Goal: Task Accomplishment & Management: Manage account settings

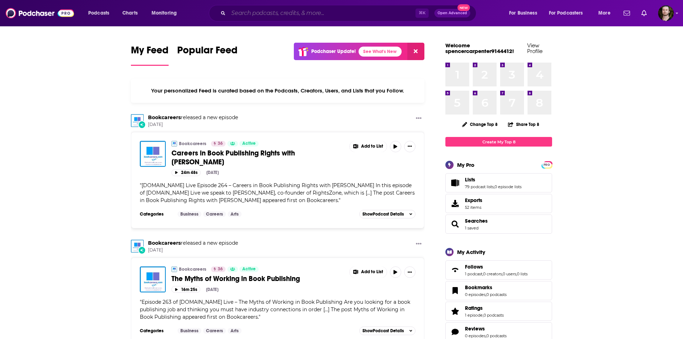
click at [264, 11] on input "Search podcasts, credits, & more..." at bounding box center [321, 12] width 187 height 11
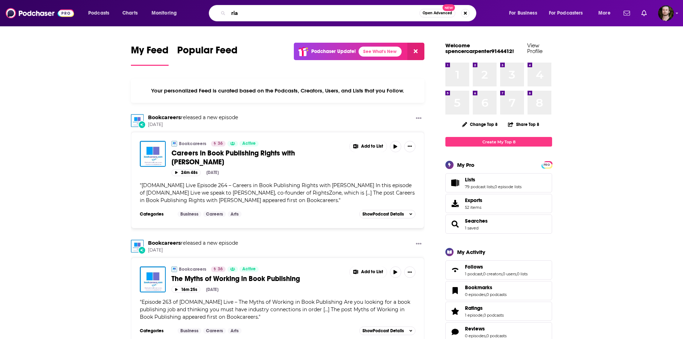
type input "ria"
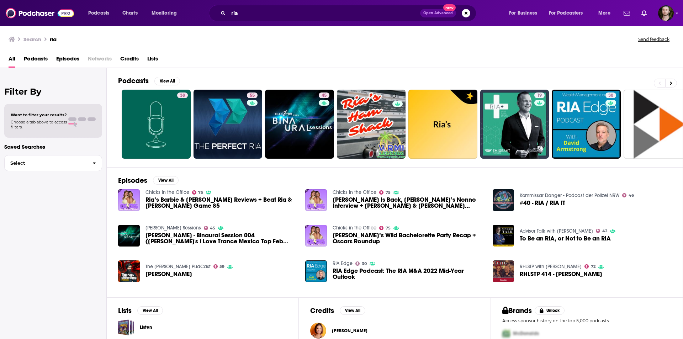
click at [39, 59] on span "Podcasts" at bounding box center [36, 60] width 24 height 15
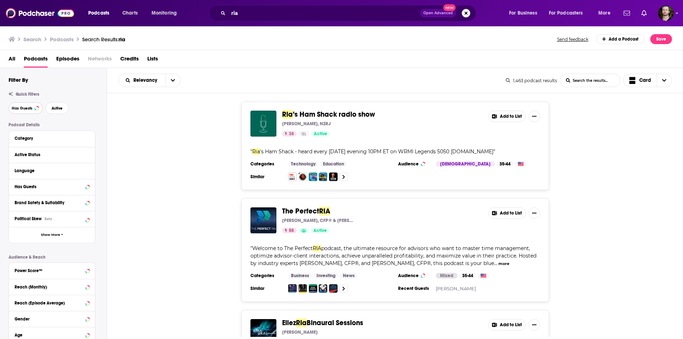
click at [26, 106] on span "Has Guests" at bounding box center [22, 108] width 21 height 4
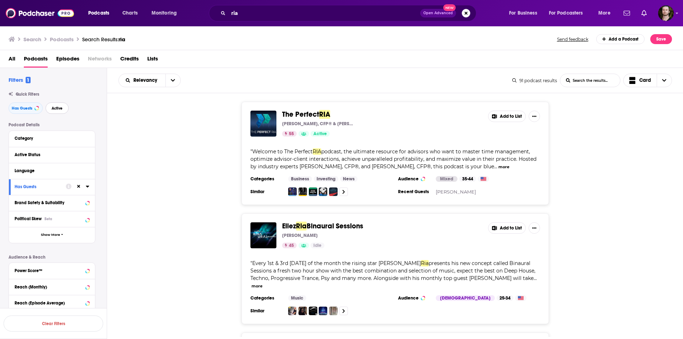
click at [57, 108] on span "Active" at bounding box center [57, 108] width 11 height 4
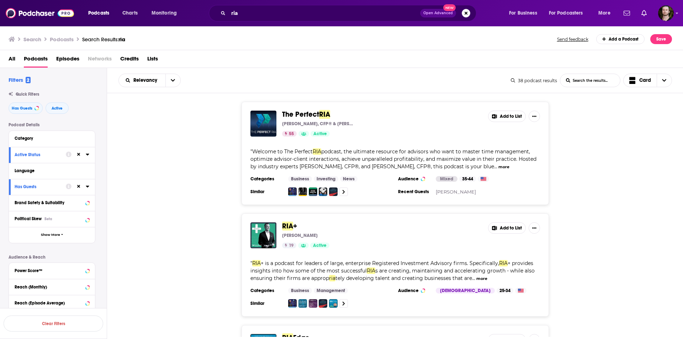
click at [504, 118] on button "Add to List" at bounding box center [507, 116] width 38 height 11
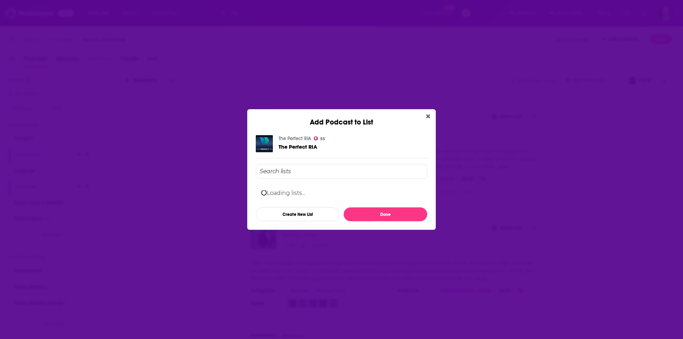
click at [318, 171] on input "Add Podcast To List" at bounding box center [341, 171] width 171 height 15
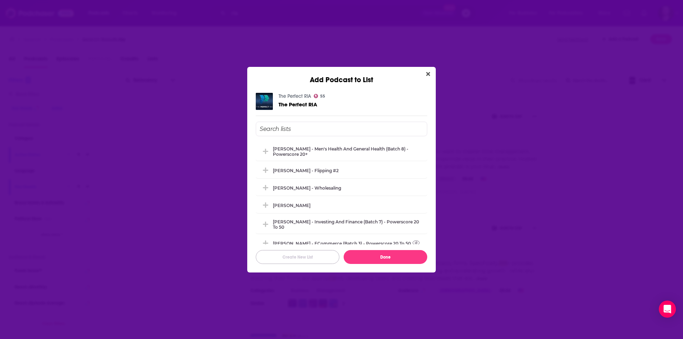
click at [312, 257] on button "Create New List" at bounding box center [298, 257] width 84 height 14
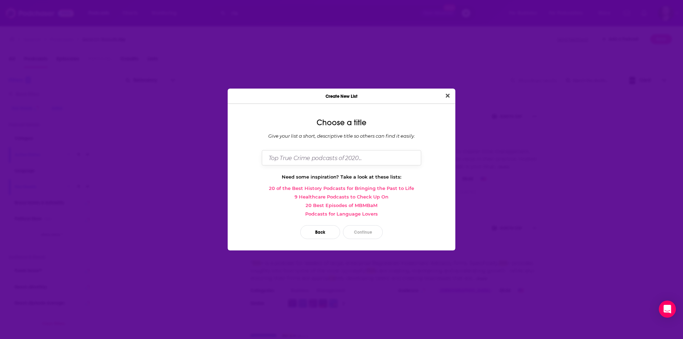
click at [292, 156] on input "Dialog" at bounding box center [341, 157] width 159 height 15
type input "[PERSON_NAME]/Family Office/Institutional Investing"
click at [443, 91] on button "Close" at bounding box center [448, 95] width 10 height 9
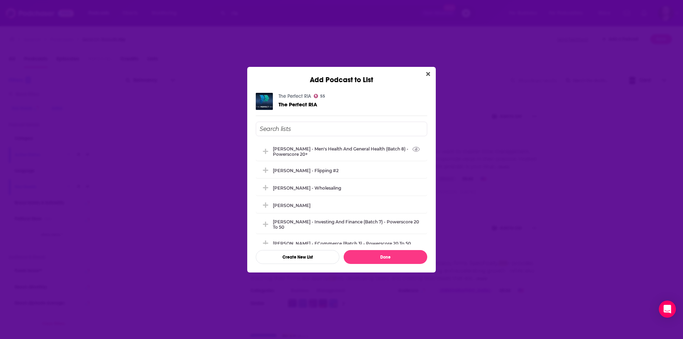
click at [268, 128] on input "Add Podcast To List" at bounding box center [341, 129] width 171 height 15
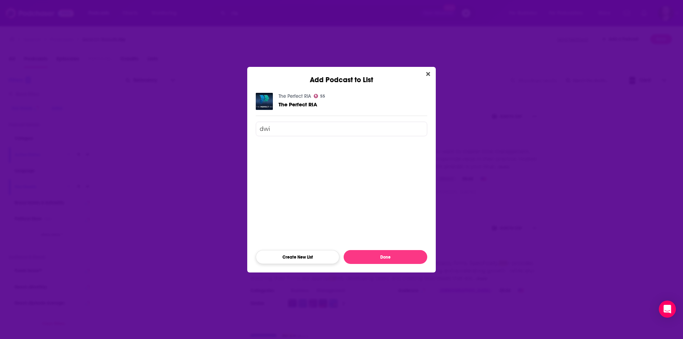
type input "dwi"
click at [307, 259] on button "Create New List" at bounding box center [298, 257] width 84 height 14
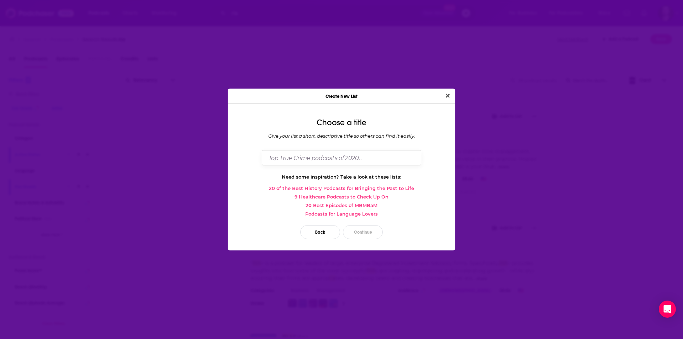
click at [298, 158] on input "Dialog" at bounding box center [341, 157] width 159 height 15
click at [360, 158] on input "[PERSON_NAME] - RIA/Family Office/INstitutional Investing" at bounding box center [341, 157] width 159 height 15
click at [374, 158] on input "[PERSON_NAME] - RIA/Family Office/Institutional Investing" at bounding box center [341, 157] width 159 height 15
click at [403, 158] on input "[PERSON_NAME] - RIA/Family Office/Institutional Investing" at bounding box center [341, 157] width 159 height 15
type input "[PERSON_NAME] - RIA/Family Office/Institutional Investing"
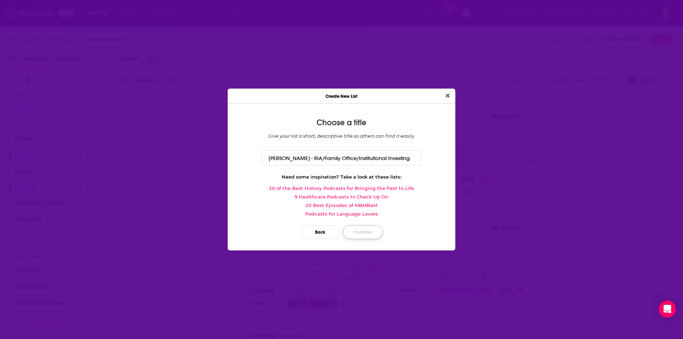
click at [360, 233] on button "Continue" at bounding box center [363, 232] width 40 height 14
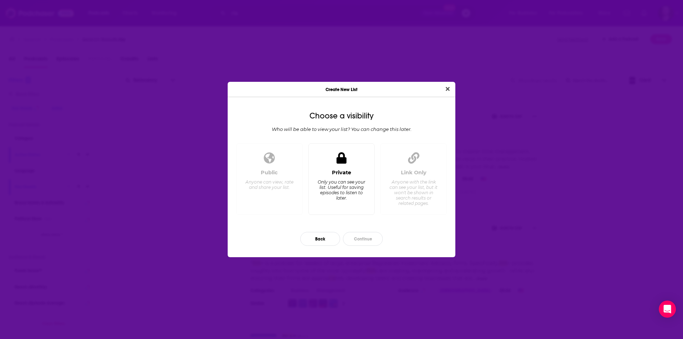
click at [349, 191] on div "Only you can see your list. Useful for saving episodes to listen to later." at bounding box center [341, 189] width 49 height 21
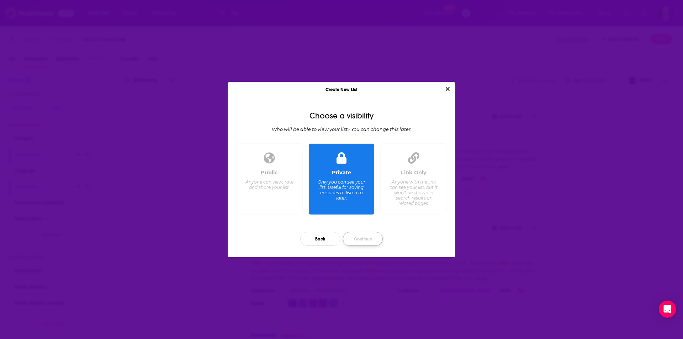
click at [366, 234] on button "Continue" at bounding box center [363, 239] width 40 height 14
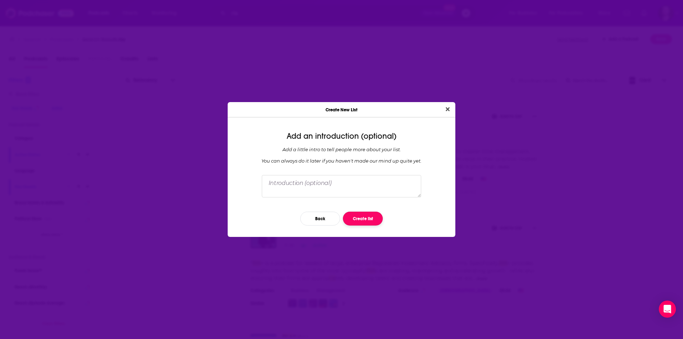
click at [361, 217] on button "Create list" at bounding box center [363, 219] width 40 height 14
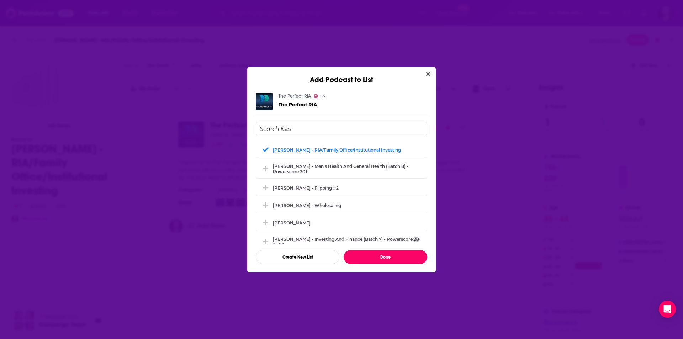
click at [380, 256] on button "Done" at bounding box center [386, 257] width 84 height 14
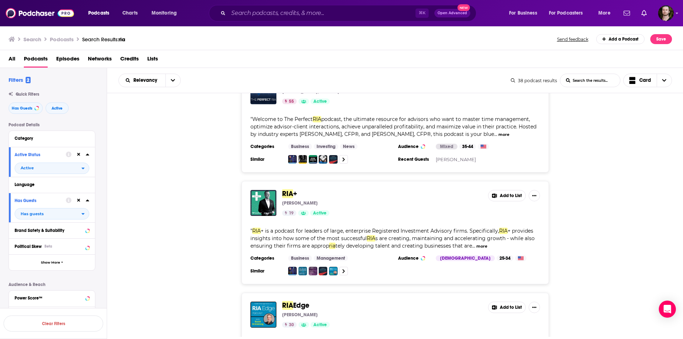
scroll to position [38, 0]
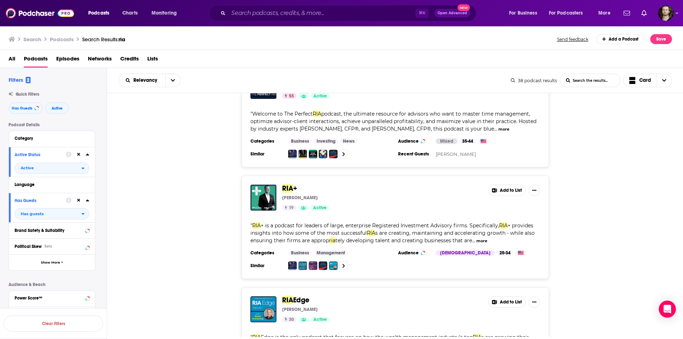
click at [510, 186] on button "Add to List" at bounding box center [507, 190] width 38 height 11
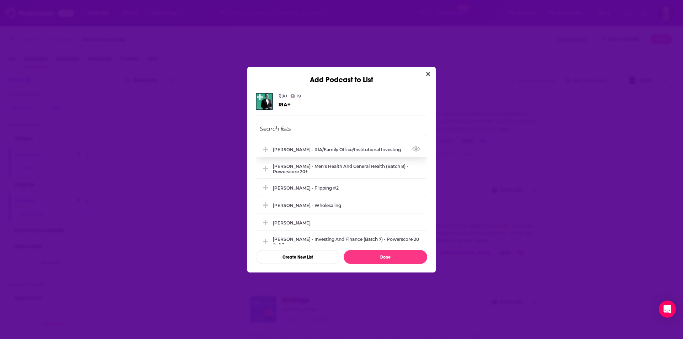
click at [307, 149] on div "[PERSON_NAME] - RIA/Family Office/Institutional Investing" at bounding box center [339, 149] width 132 height 5
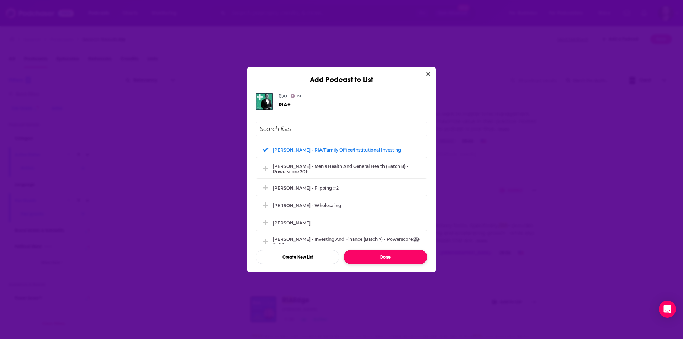
click at [376, 261] on button "Done" at bounding box center [386, 257] width 84 height 14
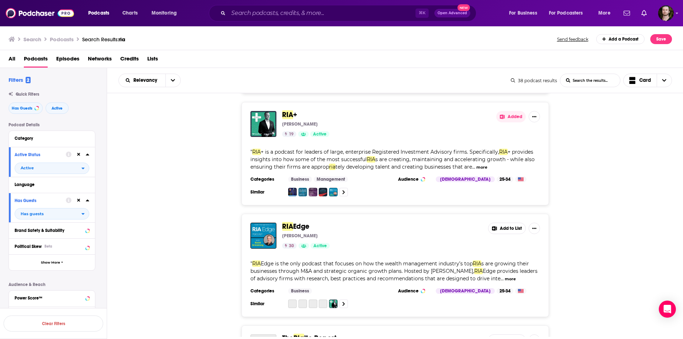
scroll to position [117, 0]
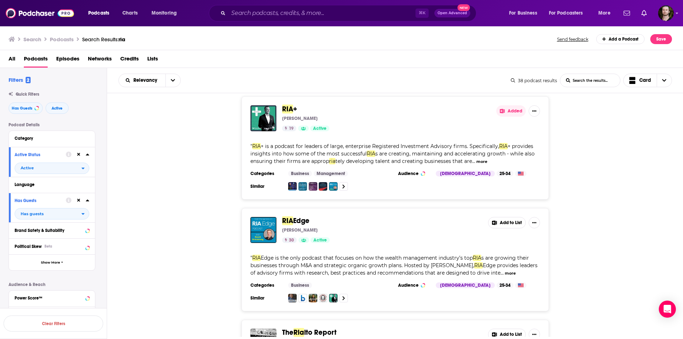
click at [512, 224] on button "Add to List" at bounding box center [507, 222] width 38 height 11
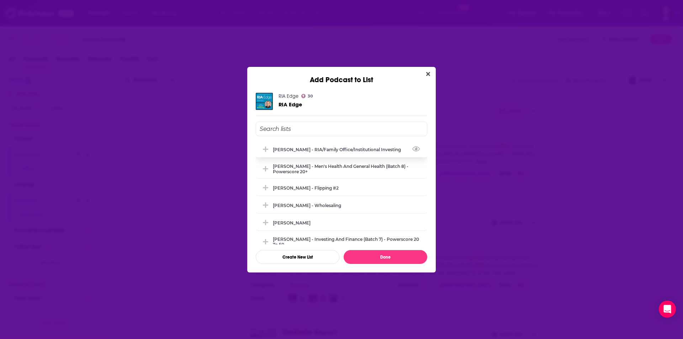
click at [313, 152] on div "[PERSON_NAME] - RIA/Family Office/Institutional Investing" at bounding box center [339, 149] width 132 height 5
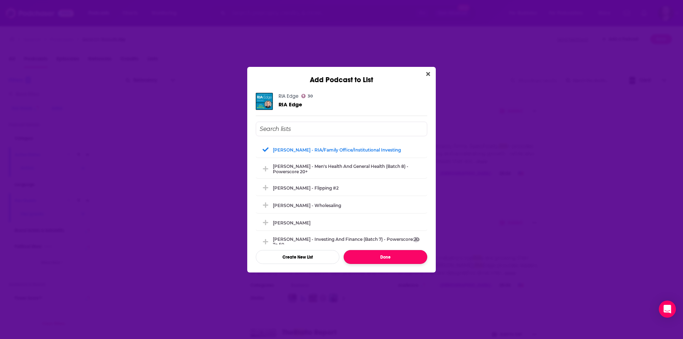
click at [391, 254] on button "Done" at bounding box center [386, 257] width 84 height 14
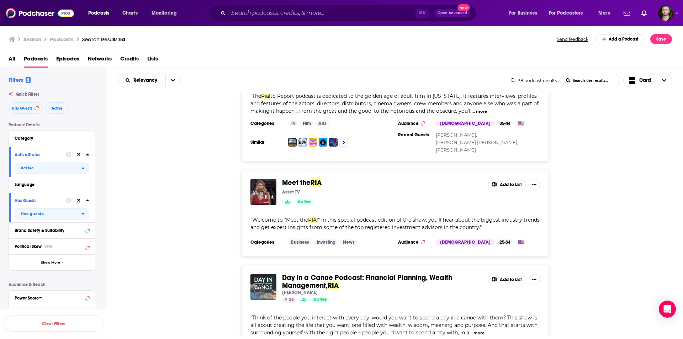
scroll to position [395, 0]
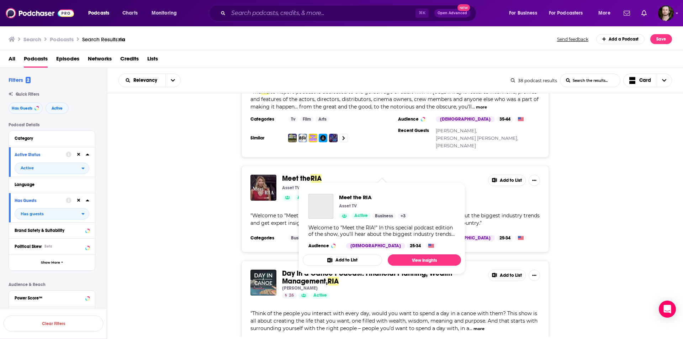
click at [295, 174] on span "Meet the" at bounding box center [296, 178] width 28 height 9
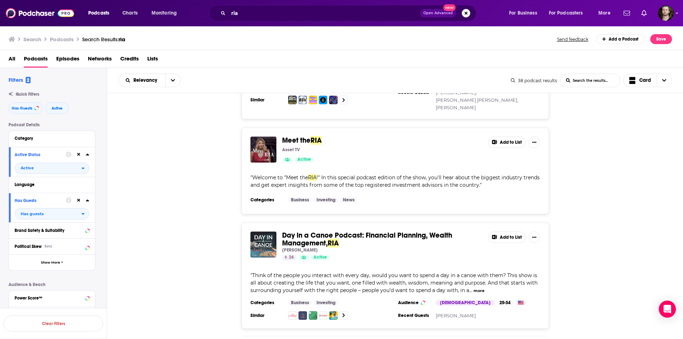
scroll to position [374, 0]
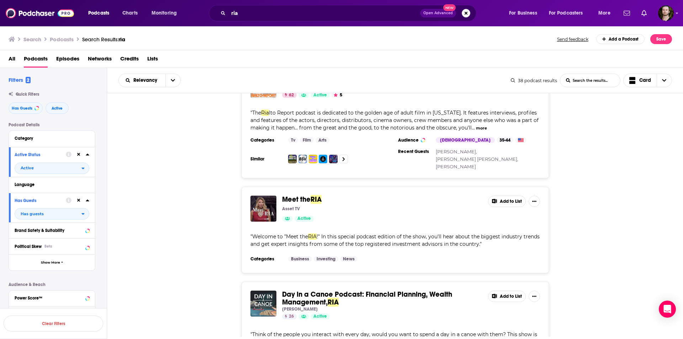
click at [508, 196] on button "Add to List" at bounding box center [507, 201] width 38 height 11
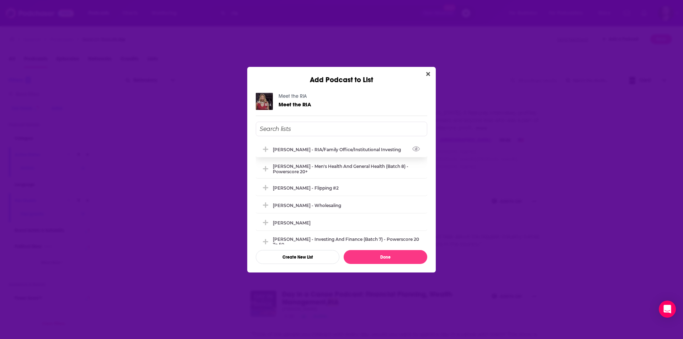
click at [317, 150] on div "[PERSON_NAME] - RIA/Family Office/Institutional Investing" at bounding box center [339, 149] width 132 height 5
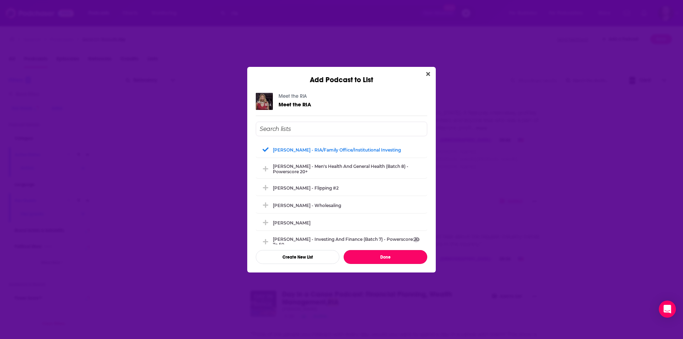
click at [387, 258] on button "Done" at bounding box center [386, 257] width 84 height 14
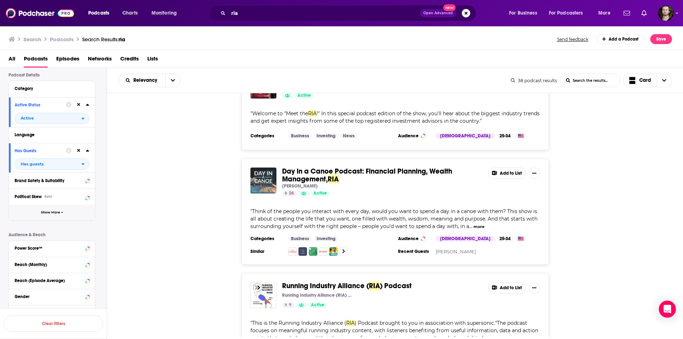
scroll to position [49, 0]
click at [53, 246] on div "Power Score™" at bounding box center [43, 248] width 57 height 5
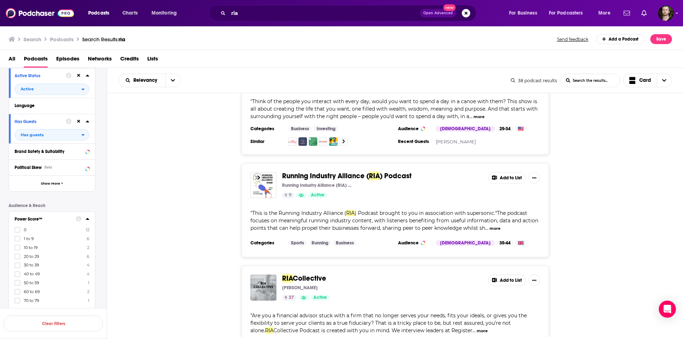
scroll to position [147, 0]
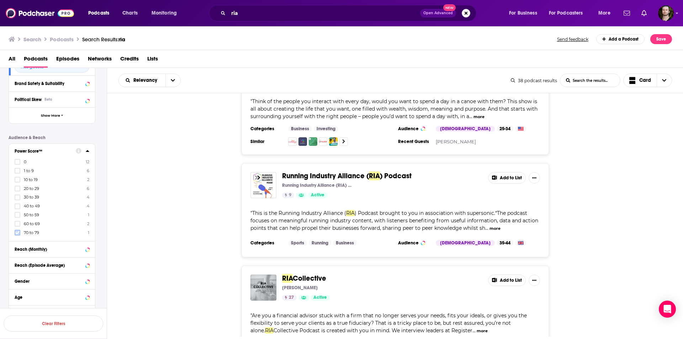
click at [18, 233] on icon at bounding box center [17, 233] width 4 height 4
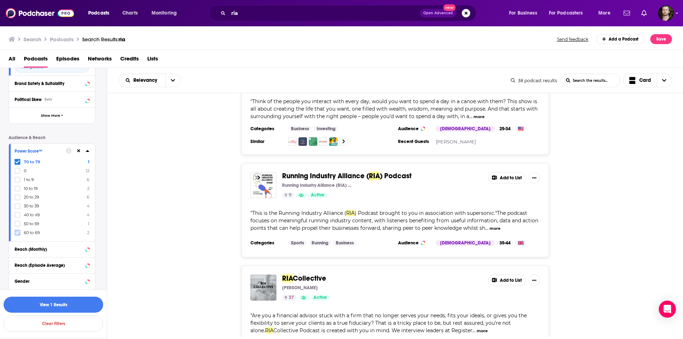
click at [16, 233] on icon at bounding box center [17, 232] width 4 height 3
click at [17, 232] on icon at bounding box center [17, 233] width 4 height 4
click at [17, 231] on icon at bounding box center [17, 233] width 4 height 4
click at [17, 227] on div "30 to 39 4 40 to 49 4 50 to 59 1 60 to 69 2 70 to 79 1 0 12 1 to 9 6 10 to 19 2…" at bounding box center [52, 197] width 75 height 77
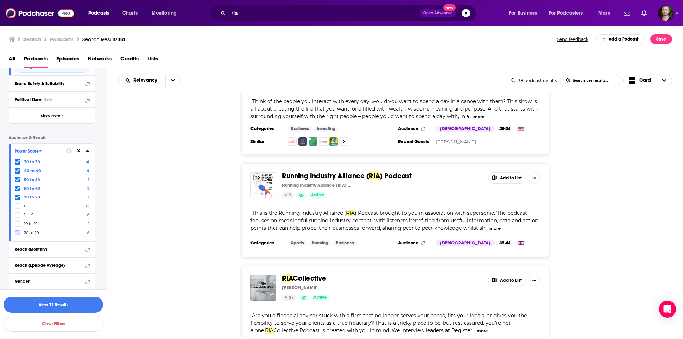
click at [17, 231] on icon at bounding box center [17, 233] width 4 height 4
click at [18, 227] on div "20 to 29 6 30 to 39 4 40 to 49 4 50 to 59 1 60 to 69 2 70 to 79 1 0 12 1 to 9 6…" at bounding box center [52, 197] width 75 height 77
click at [17, 231] on icon at bounding box center [17, 233] width 4 height 4
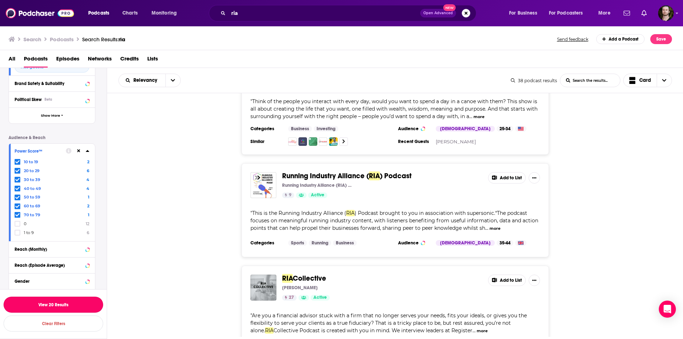
click at [81, 302] on button "View 20 Results" at bounding box center [54, 305] width 100 height 16
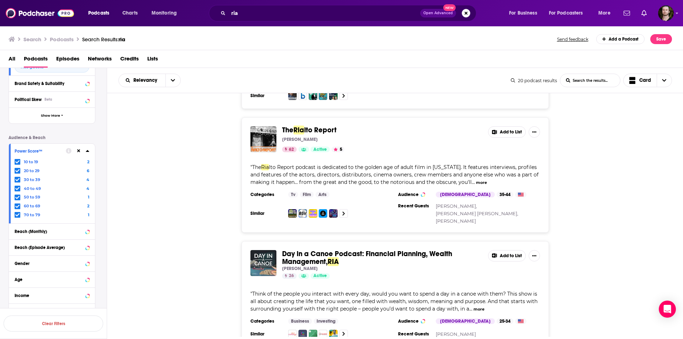
scroll to position [392, 0]
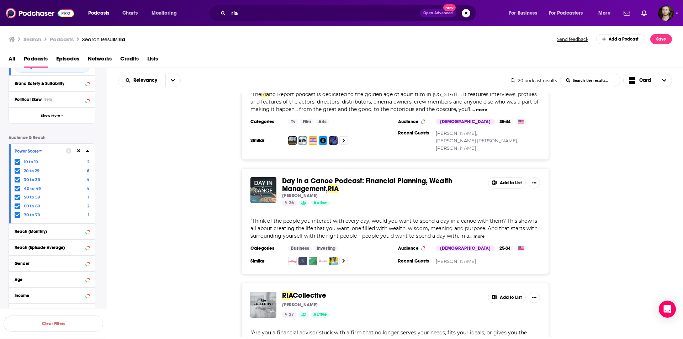
click at [503, 177] on button "Add to List" at bounding box center [507, 182] width 38 height 11
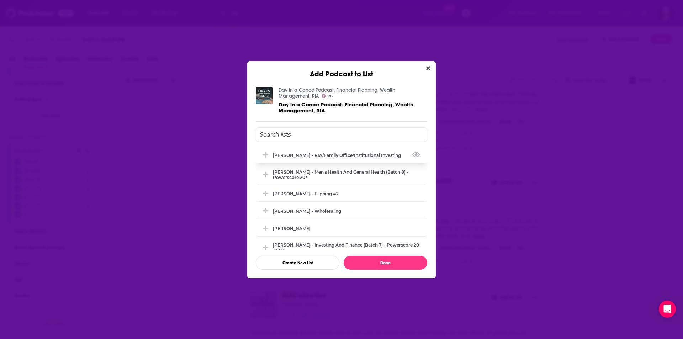
click at [319, 160] on div "[PERSON_NAME] - RIA/Family Office/Institutional Investing" at bounding box center [341, 155] width 171 height 16
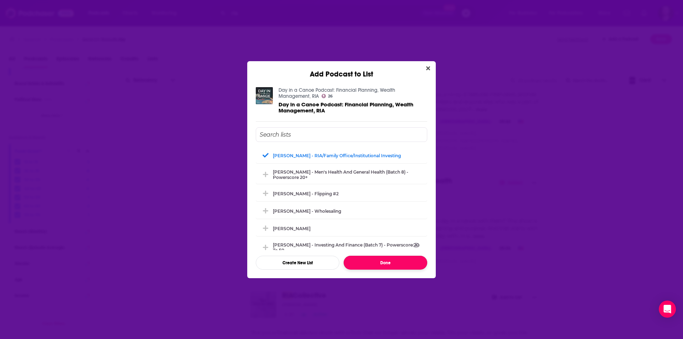
click at [404, 261] on button "Done" at bounding box center [386, 263] width 84 height 14
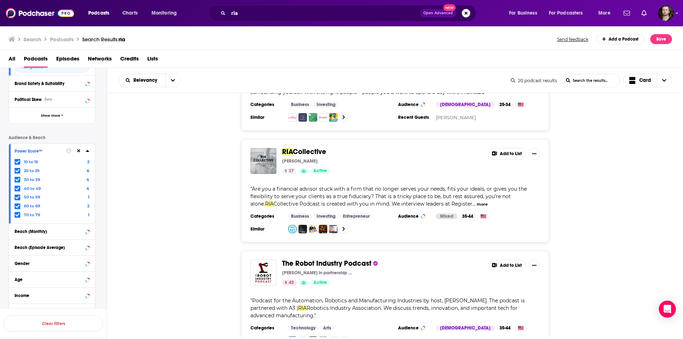
scroll to position [548, 0]
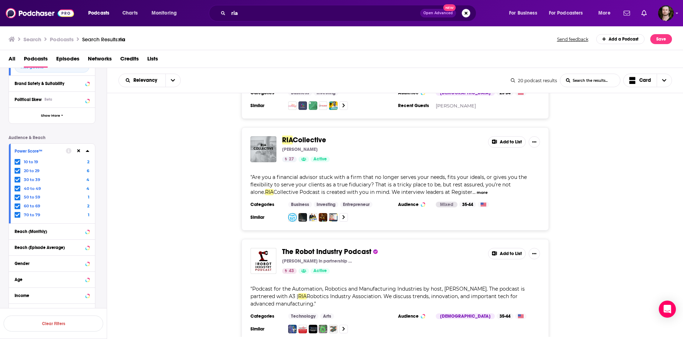
click at [505, 136] on button "Add to List" at bounding box center [507, 141] width 38 height 11
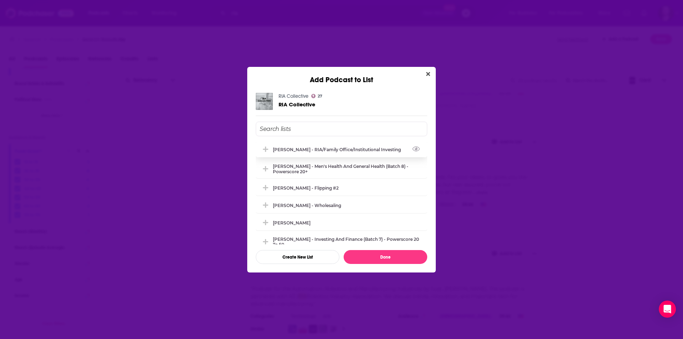
click at [324, 149] on div "[PERSON_NAME] - RIA/Family Office/Institutional Investing" at bounding box center [339, 149] width 132 height 5
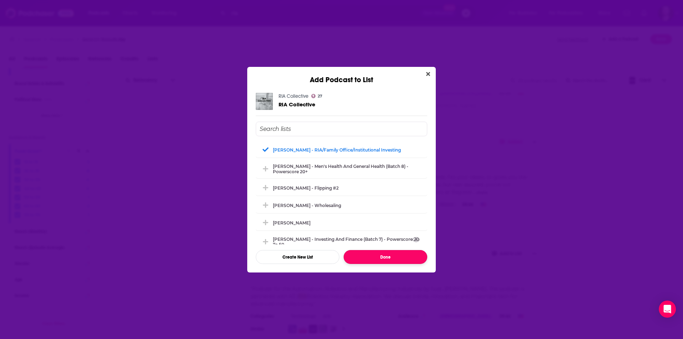
click at [407, 256] on button "Done" at bounding box center [386, 257] width 84 height 14
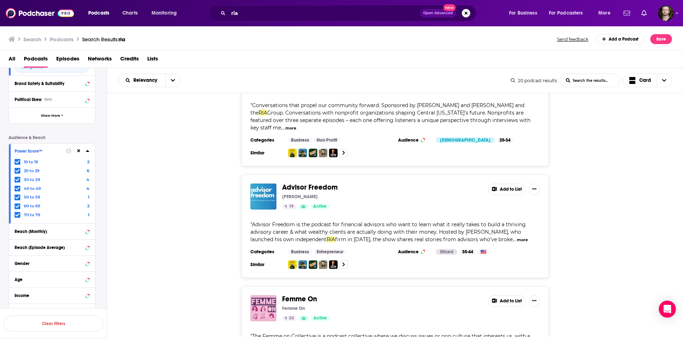
scroll to position [1006, 0]
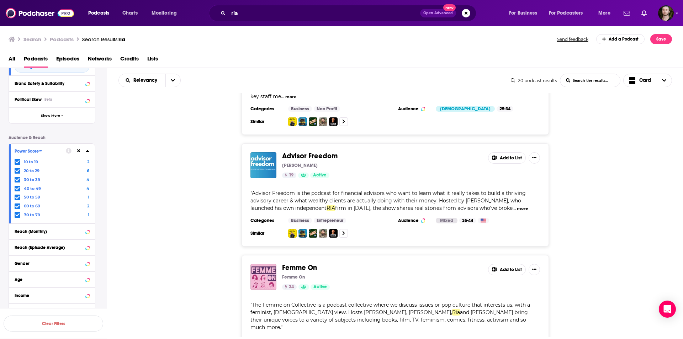
click at [504, 152] on button "Add to List" at bounding box center [507, 157] width 38 height 11
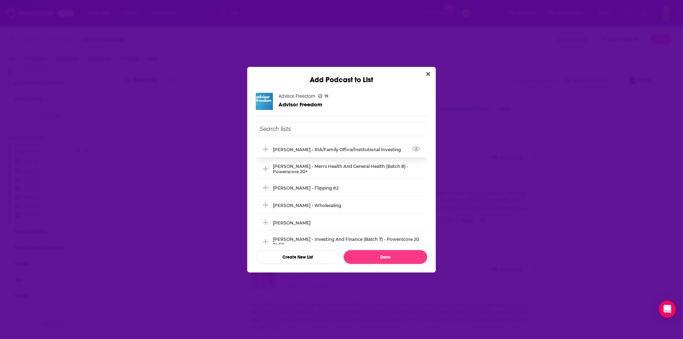
click at [295, 154] on div "[PERSON_NAME] - RIA/Family Office/Institutional Investing" at bounding box center [341, 150] width 171 height 16
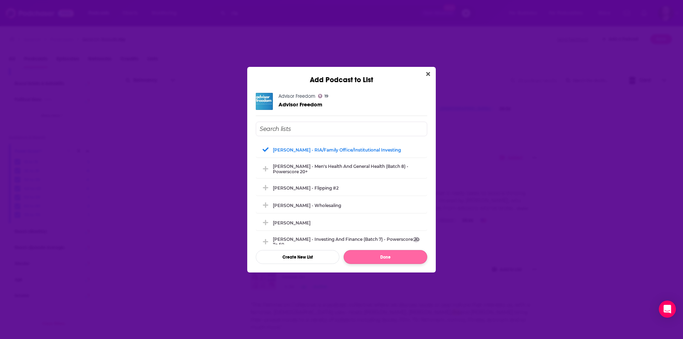
click at [400, 264] on div "Advisor Freedom 19 Advisor Freedom [PERSON_NAME] - RIA/Family Office/Institutio…" at bounding box center [341, 178] width 189 height 188
click at [399, 261] on button "Done" at bounding box center [386, 257] width 84 height 14
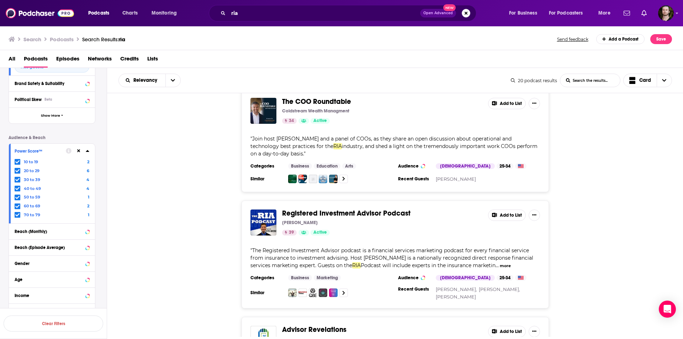
scroll to position [1309, 0]
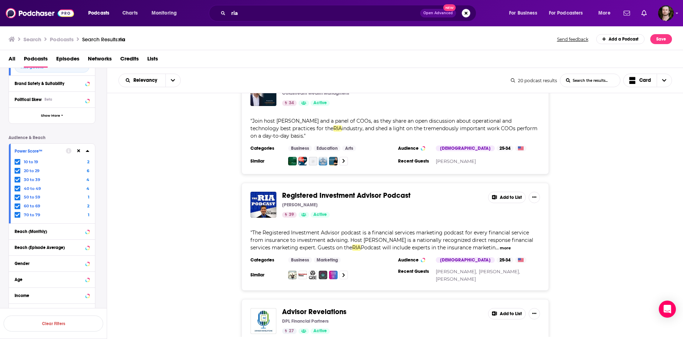
click at [503, 192] on button "Add to List" at bounding box center [507, 197] width 38 height 11
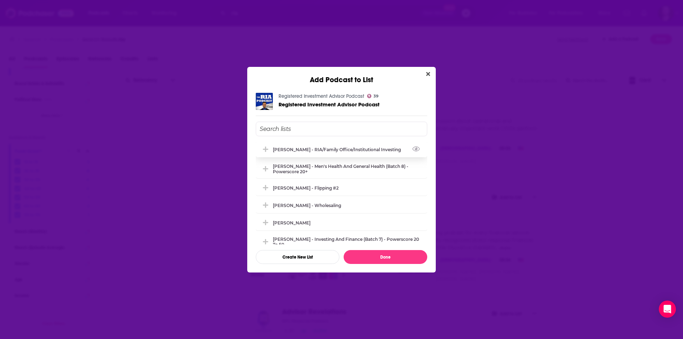
click at [298, 150] on div "[PERSON_NAME] - RIA/Family Office/Institutional Investing" at bounding box center [339, 149] width 132 height 5
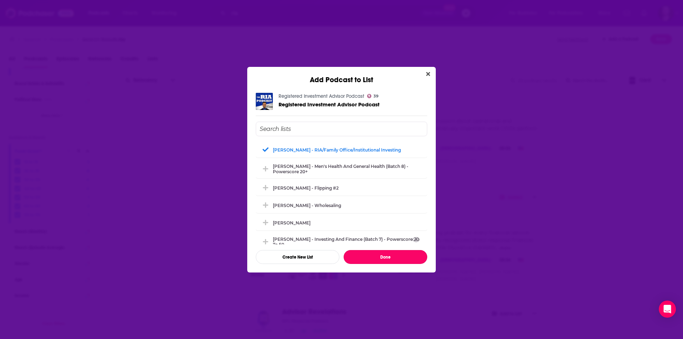
click at [407, 252] on button "Done" at bounding box center [386, 257] width 84 height 14
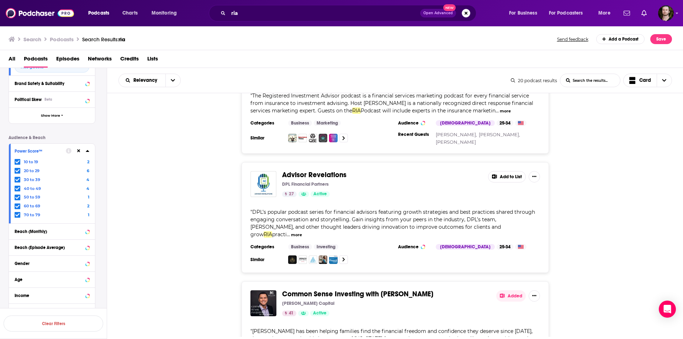
scroll to position [1448, 0]
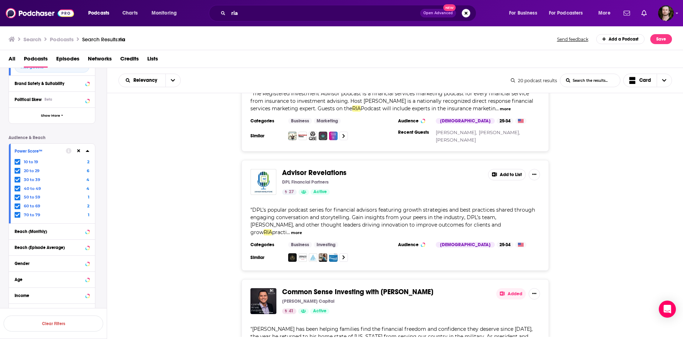
click at [508, 169] on button "Add to List" at bounding box center [507, 174] width 38 height 11
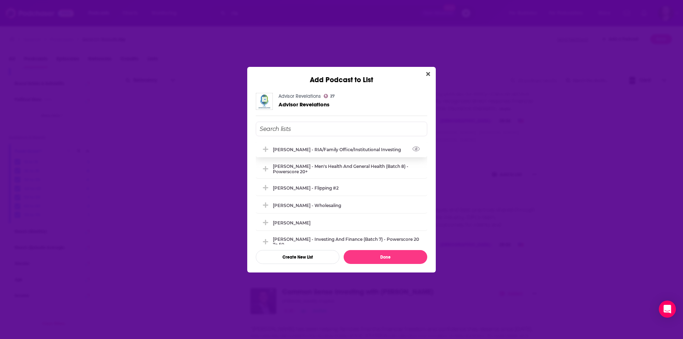
click at [305, 152] on div "[PERSON_NAME] - RIA/Family Office/Institutional Investing" at bounding box center [339, 149] width 132 height 5
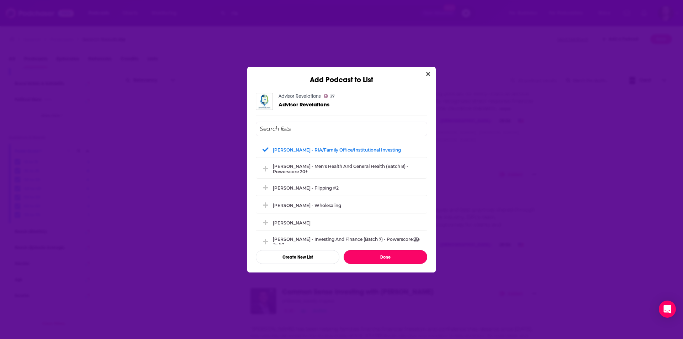
click at [399, 256] on button "Done" at bounding box center [386, 257] width 84 height 14
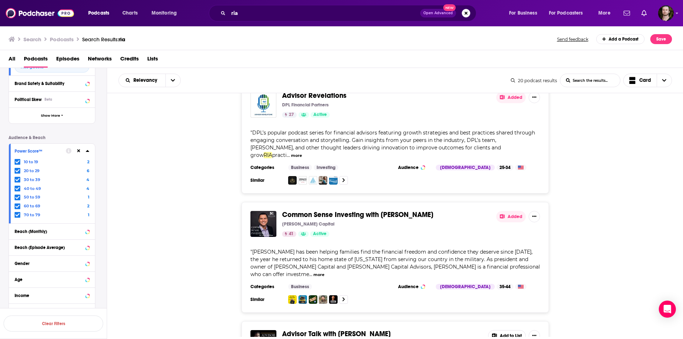
scroll to position [1527, 0]
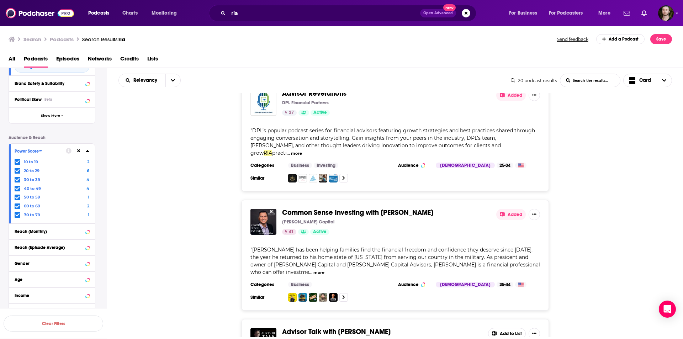
click at [519, 209] on button "Added" at bounding box center [511, 214] width 30 height 11
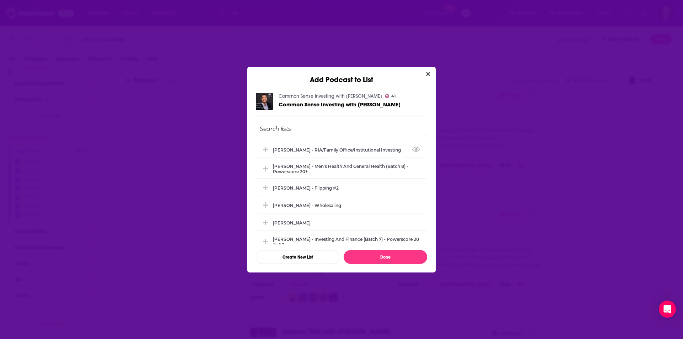
drag, startPoint x: 313, startPoint y: 151, endPoint x: 318, endPoint y: 157, distance: 7.6
click at [313, 151] on div "[PERSON_NAME] - RIA/Family Office/Institutional Investing" at bounding box center [339, 149] width 132 height 5
click at [395, 256] on button "Done" at bounding box center [386, 257] width 84 height 14
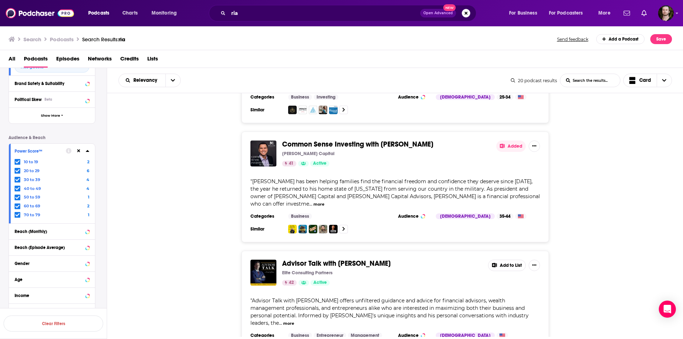
scroll to position [1614, 0]
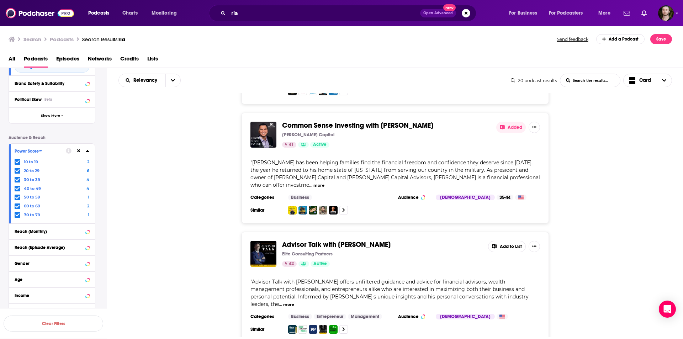
click at [509, 241] on button "Add to List" at bounding box center [507, 246] width 38 height 11
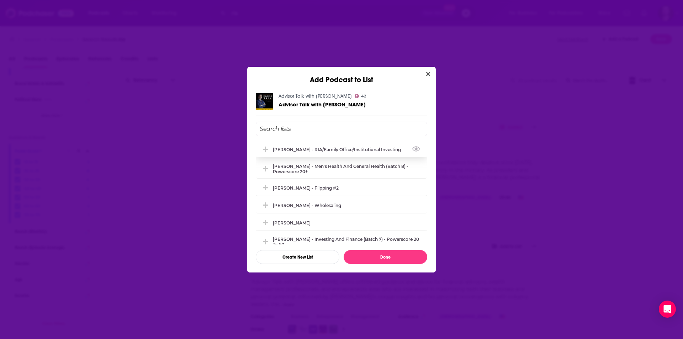
click at [339, 150] on div "[PERSON_NAME] - RIA/Family Office/Institutional Investing" at bounding box center [339, 149] width 132 height 5
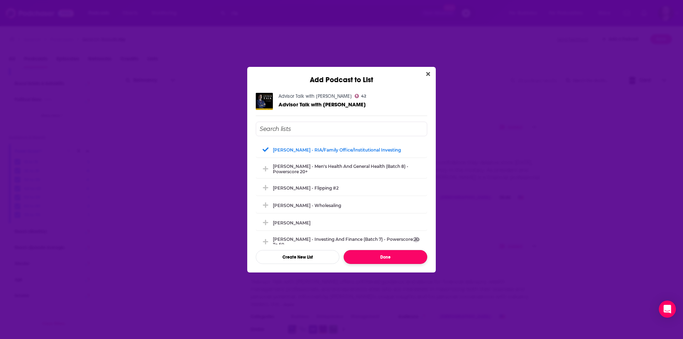
click at [399, 252] on button "Done" at bounding box center [386, 257] width 84 height 14
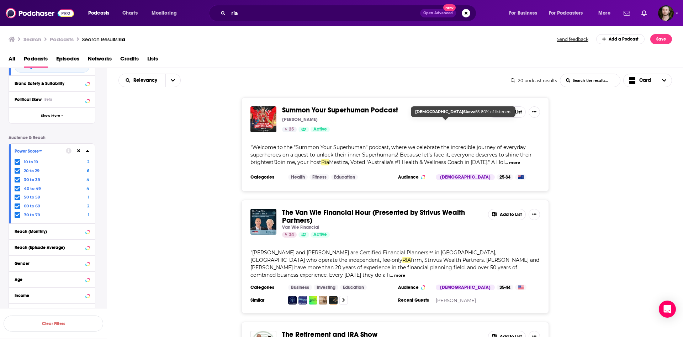
scroll to position [1987, 0]
click at [517, 208] on button "Add to List" at bounding box center [507, 213] width 38 height 11
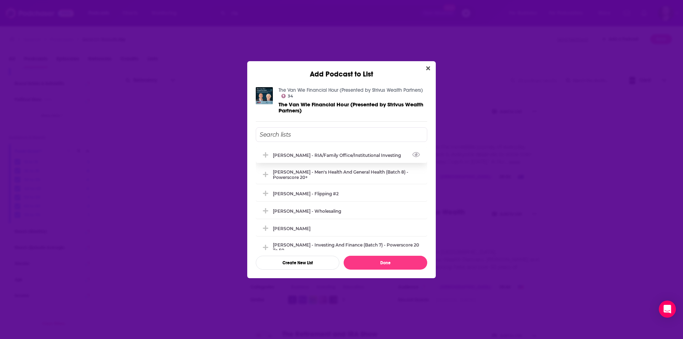
click at [348, 154] on div "[PERSON_NAME] - RIA/Family Office/Institutional Investing" at bounding box center [339, 155] width 132 height 5
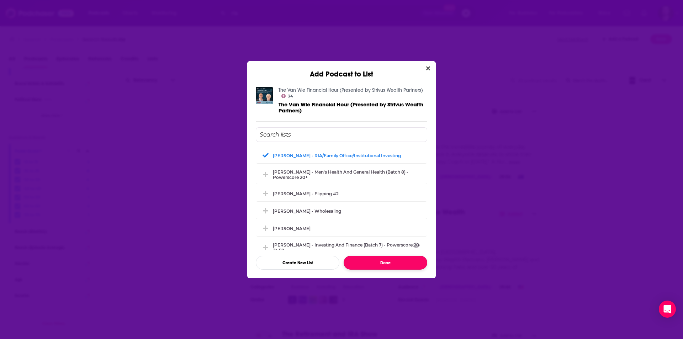
click at [422, 260] on button "Done" at bounding box center [386, 263] width 84 height 14
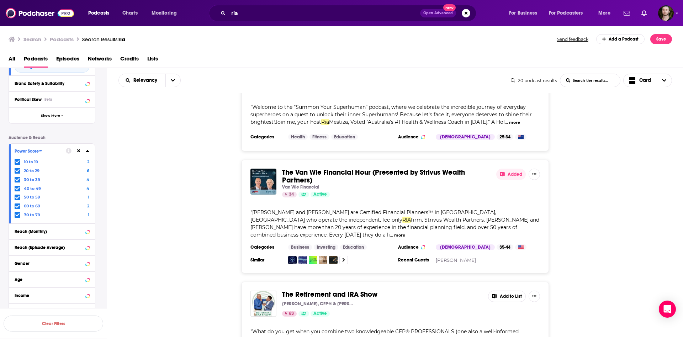
scroll to position [2060, 0]
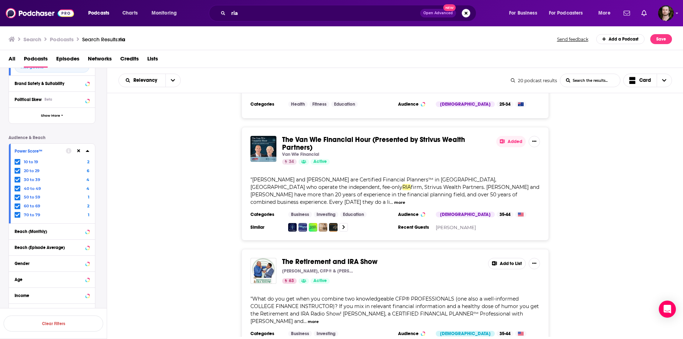
click at [506, 258] on button "Add to List" at bounding box center [507, 263] width 38 height 11
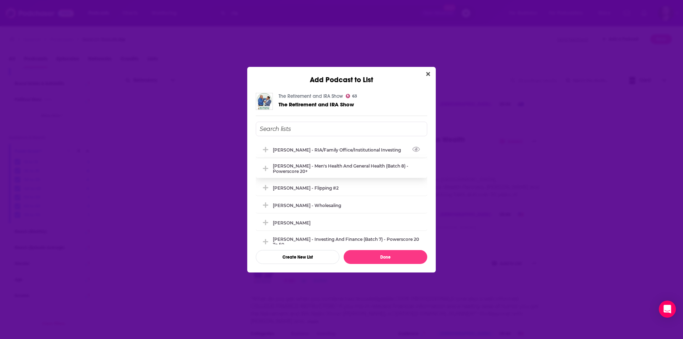
drag, startPoint x: 315, startPoint y: 148, endPoint x: 321, endPoint y: 163, distance: 15.7
click at [315, 148] on div "[PERSON_NAME] - RIA/Family Office/Institutional Investing" at bounding box center [339, 149] width 132 height 5
click at [391, 257] on button "Done" at bounding box center [386, 257] width 84 height 14
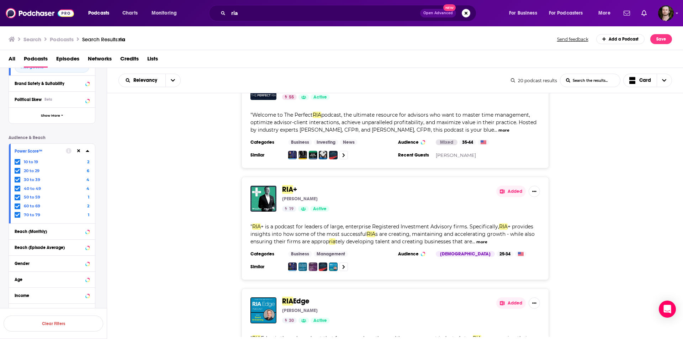
scroll to position [36, 0]
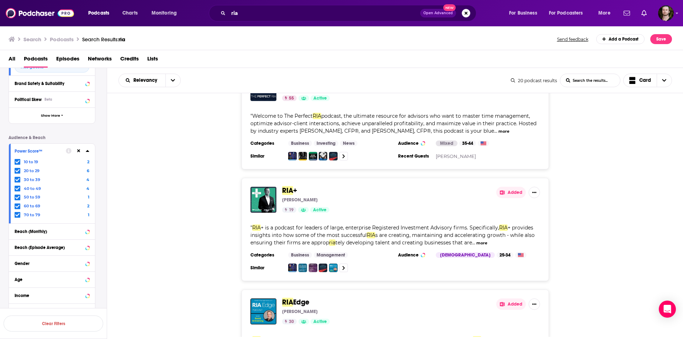
drag, startPoint x: 18, startPoint y: 215, endPoint x: 18, endPoint y: 209, distance: 6.1
click at [18, 215] on icon at bounding box center [17, 215] width 4 height 4
click at [18, 206] on icon at bounding box center [17, 206] width 4 height 3
click at [17, 197] on icon at bounding box center [17, 197] width 4 height 4
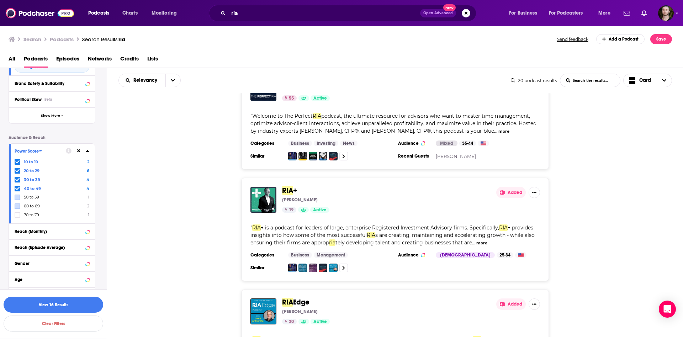
click at [17, 186] on icon at bounding box center [17, 188] width 4 height 4
click at [17, 179] on icon at bounding box center [17, 180] width 4 height 4
drag, startPoint x: 18, startPoint y: 171, endPoint x: 18, endPoint y: 167, distance: 3.9
click at [17, 171] on icon at bounding box center [17, 170] width 4 height 3
click at [18, 163] on icon at bounding box center [17, 162] width 4 height 4
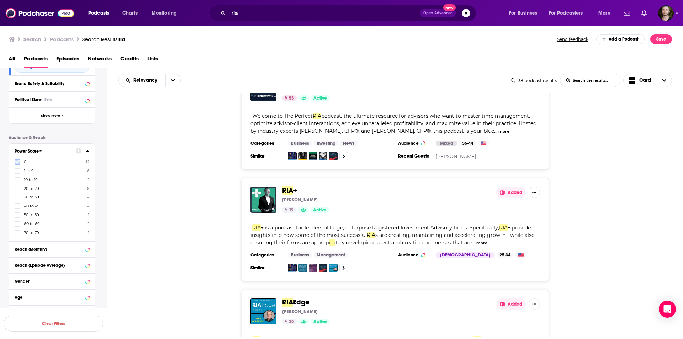
click at [17, 159] on label at bounding box center [18, 162] width 6 height 6
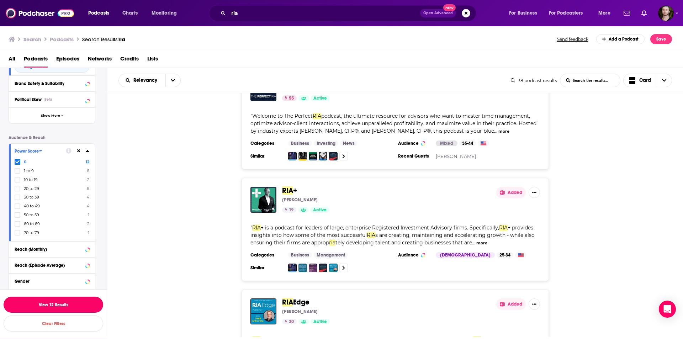
click at [90, 301] on button "View 12 Results" at bounding box center [54, 305] width 100 height 16
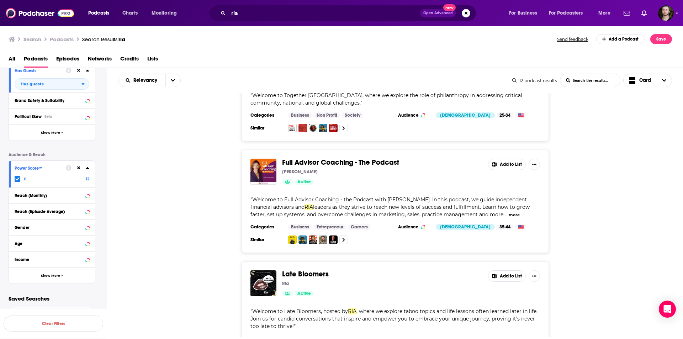
scroll to position [280, 0]
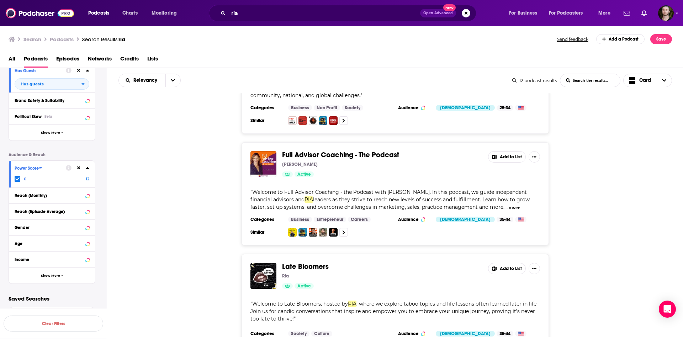
click at [512, 157] on button "Add to List" at bounding box center [507, 156] width 38 height 11
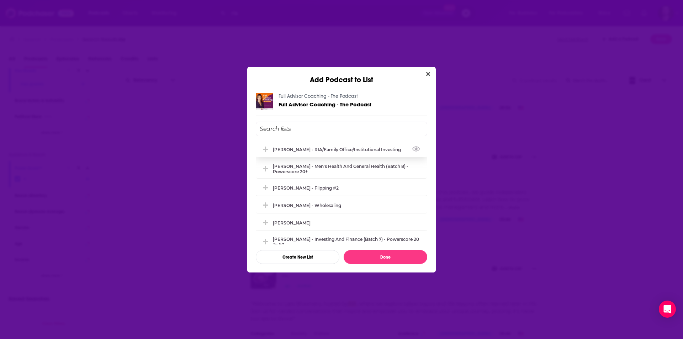
click at [336, 147] on div "[PERSON_NAME] - RIA/Family Office/Institutional Investing" at bounding box center [339, 149] width 132 height 5
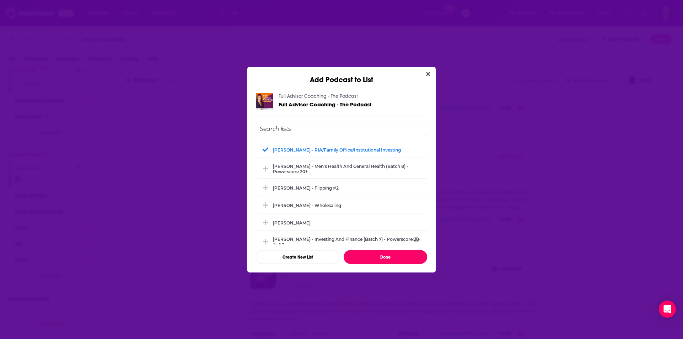
click at [398, 255] on button "Done" at bounding box center [386, 257] width 84 height 14
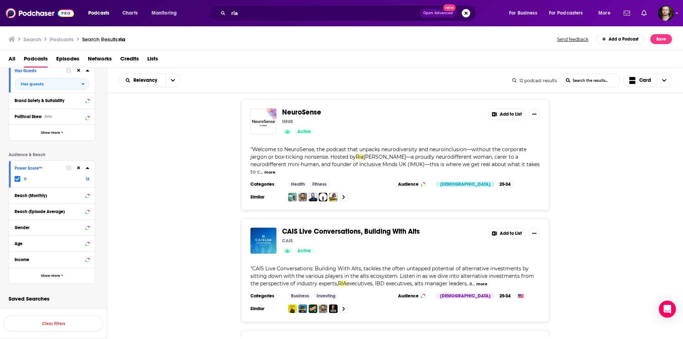
scroll to position [952, 0]
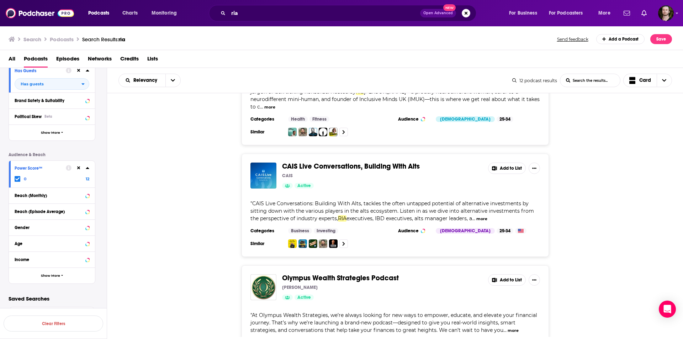
click at [512, 163] on button "Add to List" at bounding box center [507, 168] width 38 height 11
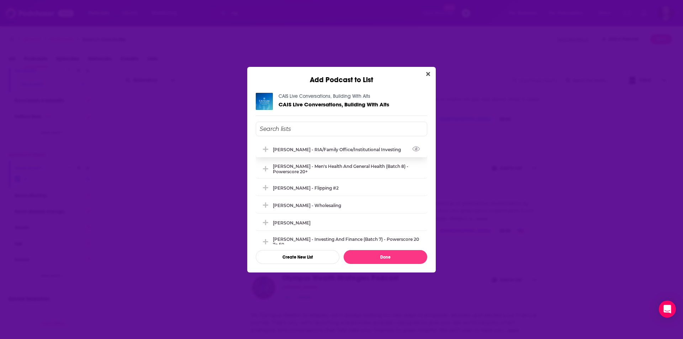
click at [346, 147] on div "[PERSON_NAME] - RIA/Family Office/Institutional Investing" at bounding box center [339, 149] width 132 height 5
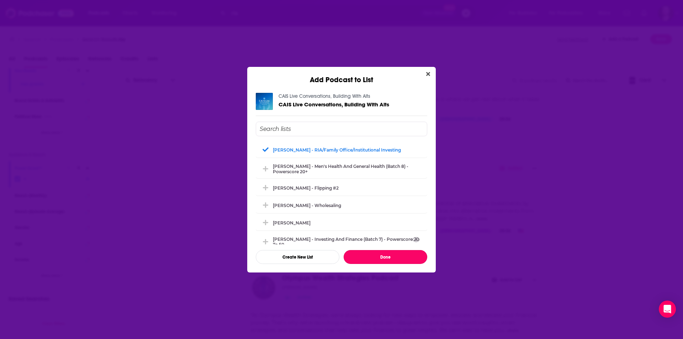
click at [389, 254] on button "Done" at bounding box center [386, 257] width 84 height 14
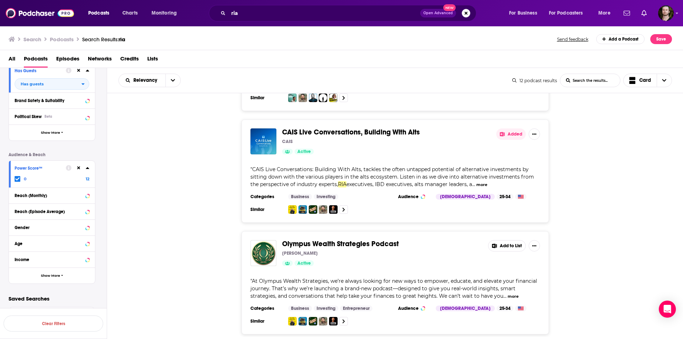
scroll to position [1076, 0]
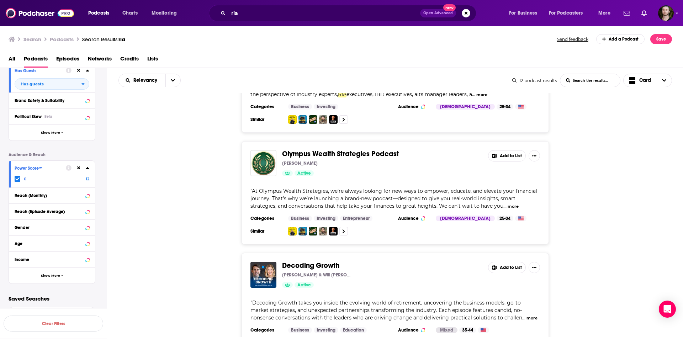
click at [508, 203] on button "more" at bounding box center [513, 206] width 11 height 6
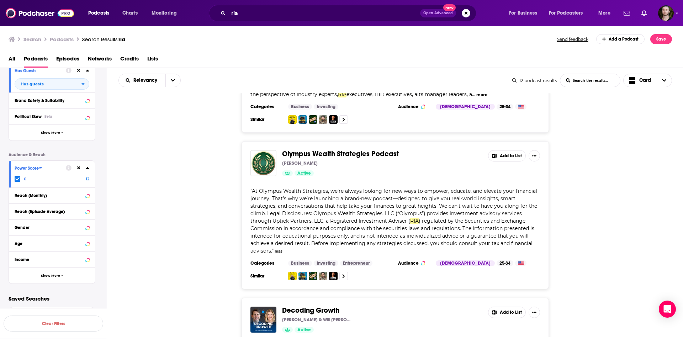
click at [515, 150] on button "Add to List" at bounding box center [507, 155] width 38 height 11
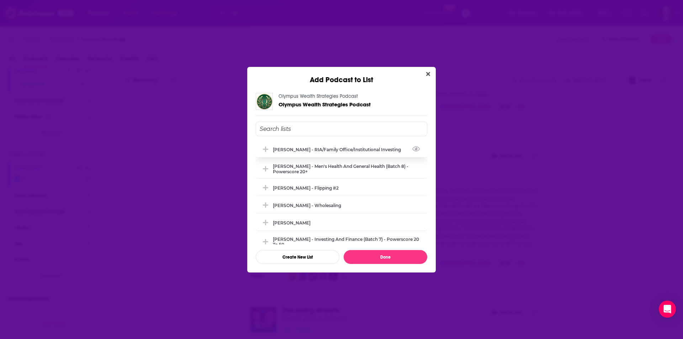
click at [355, 153] on div "[PERSON_NAME] - RIA/Family Office/Institutional Investing" at bounding box center [341, 150] width 171 height 16
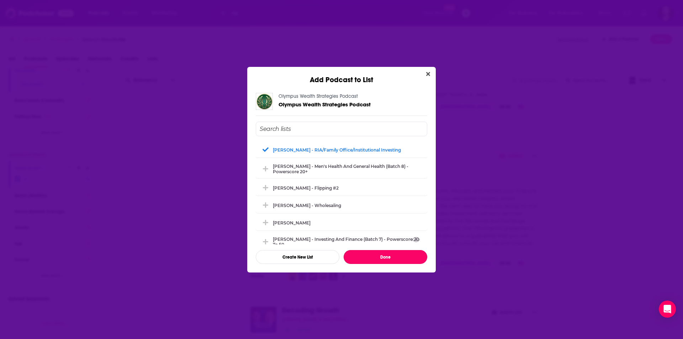
click at [408, 253] on button "Done" at bounding box center [386, 257] width 84 height 14
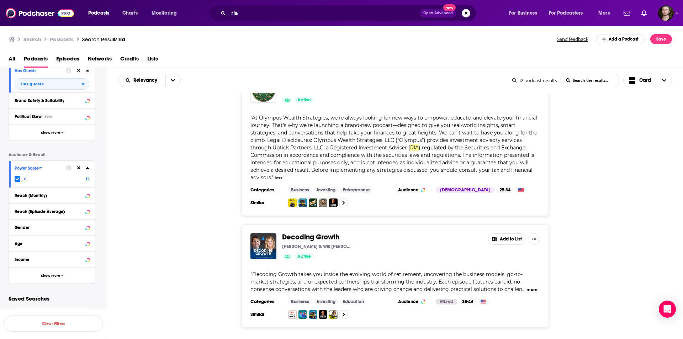
scroll to position [1162, 0]
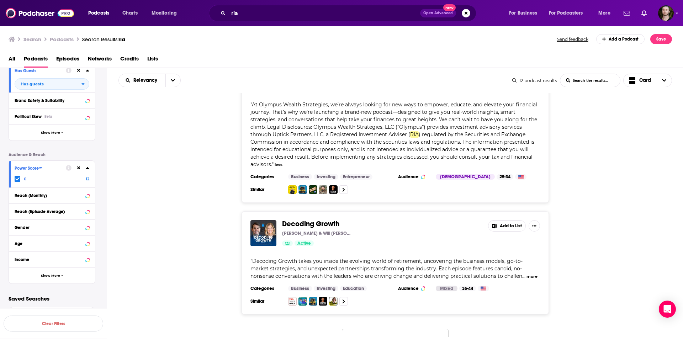
click at [526, 274] on button "more" at bounding box center [531, 277] width 11 height 6
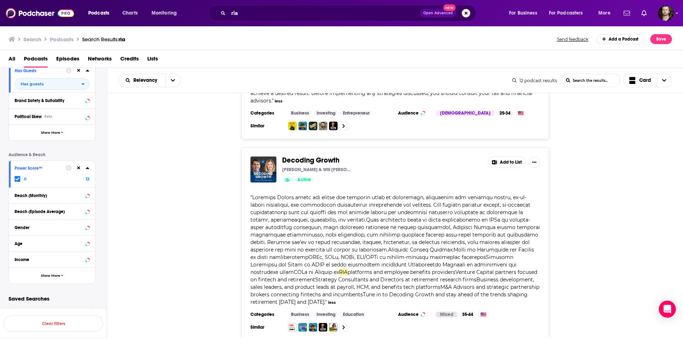
scroll to position [1227, 0]
click at [508, 156] on button "Add to List" at bounding box center [507, 161] width 38 height 11
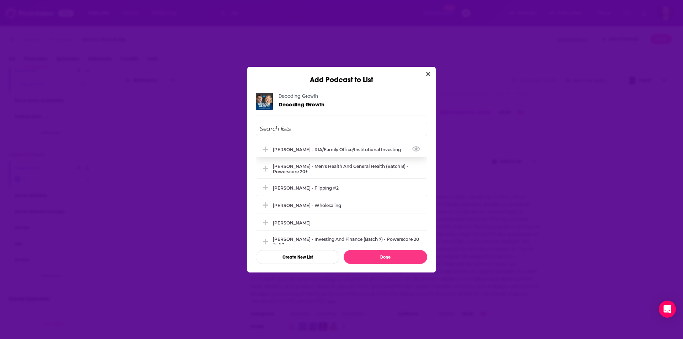
click at [351, 154] on div "[PERSON_NAME] - RIA/Family Office/Institutional Investing" at bounding box center [341, 150] width 171 height 16
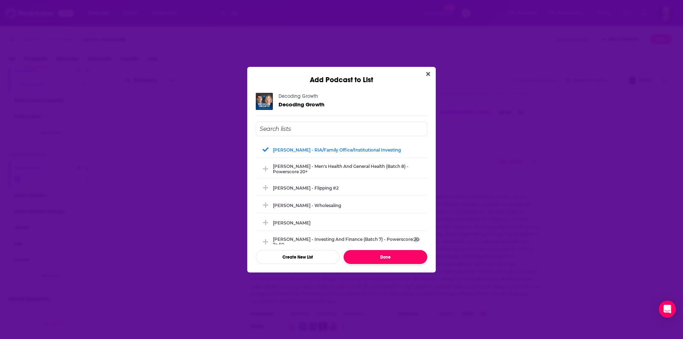
click at [399, 258] on button "Done" at bounding box center [386, 257] width 84 height 14
